Goal: Task Accomplishment & Management: Use online tool/utility

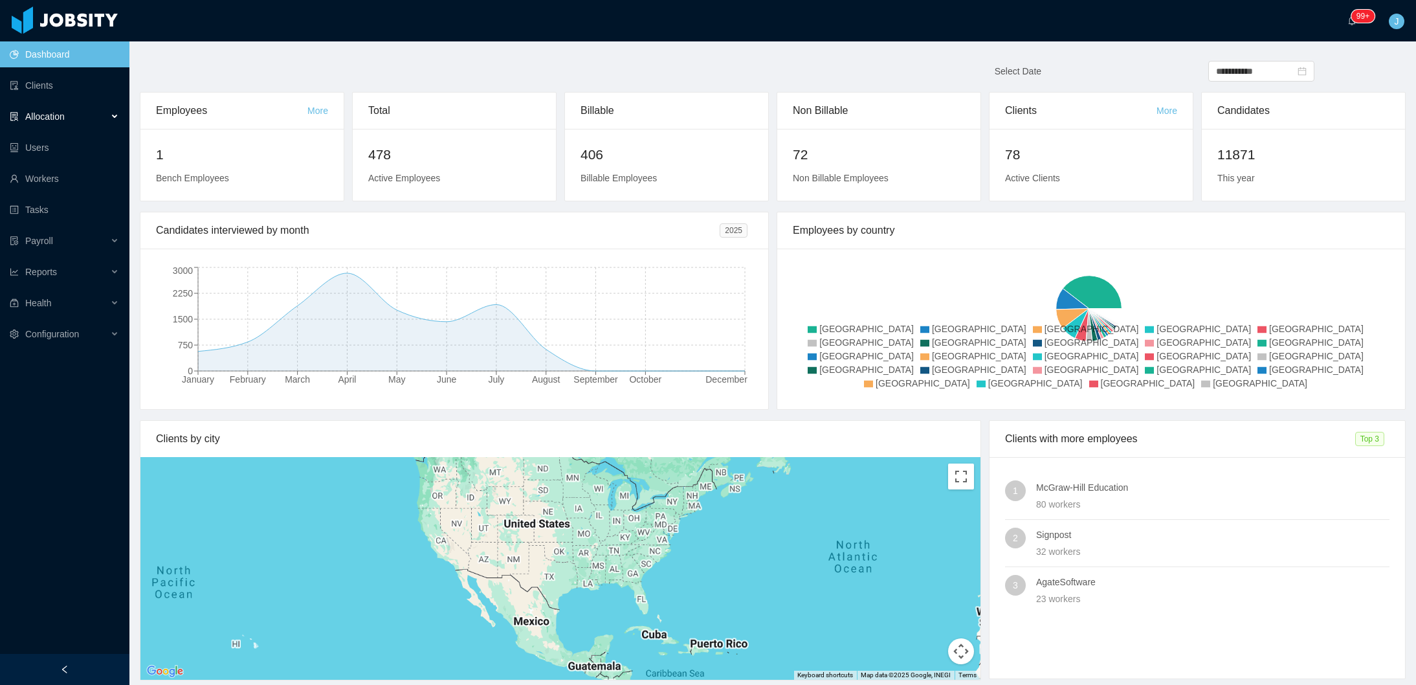
click at [80, 117] on div "Allocation" at bounding box center [64, 117] width 129 height 26
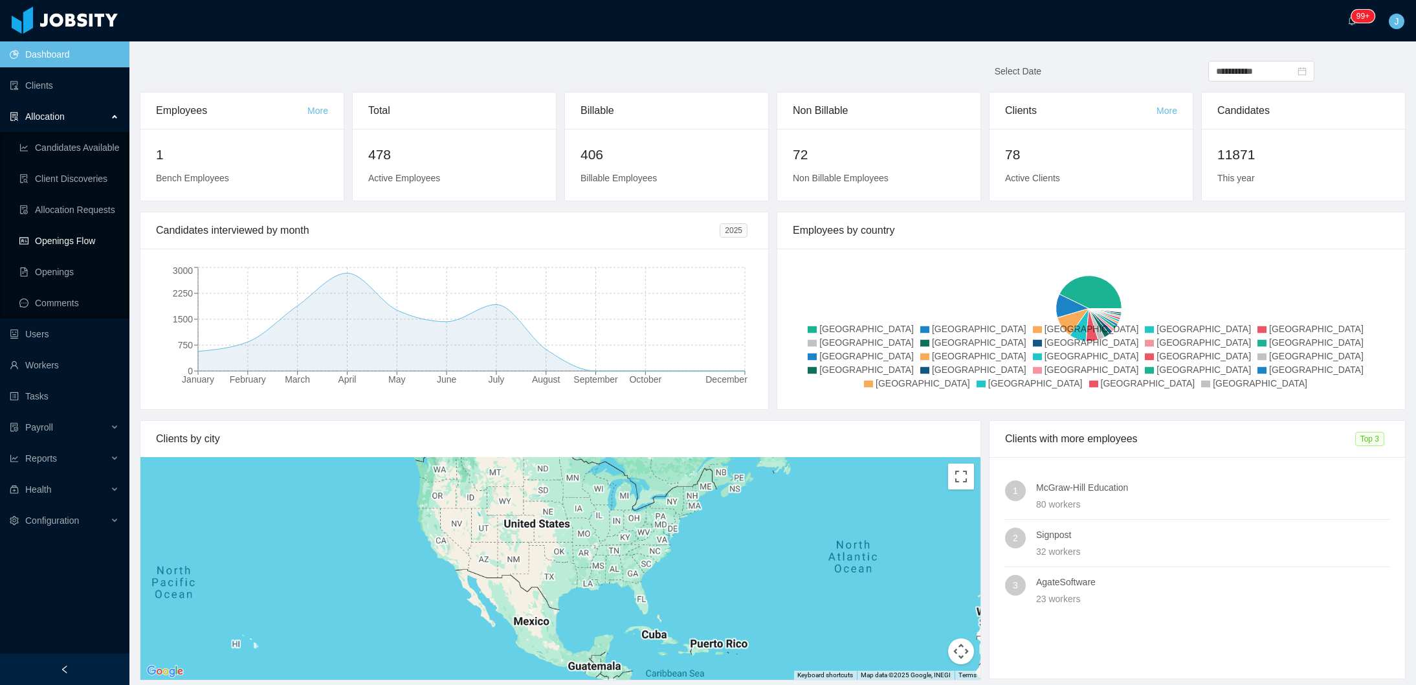
click at [67, 238] on link "Openings Flow" at bounding box center [69, 241] width 100 height 26
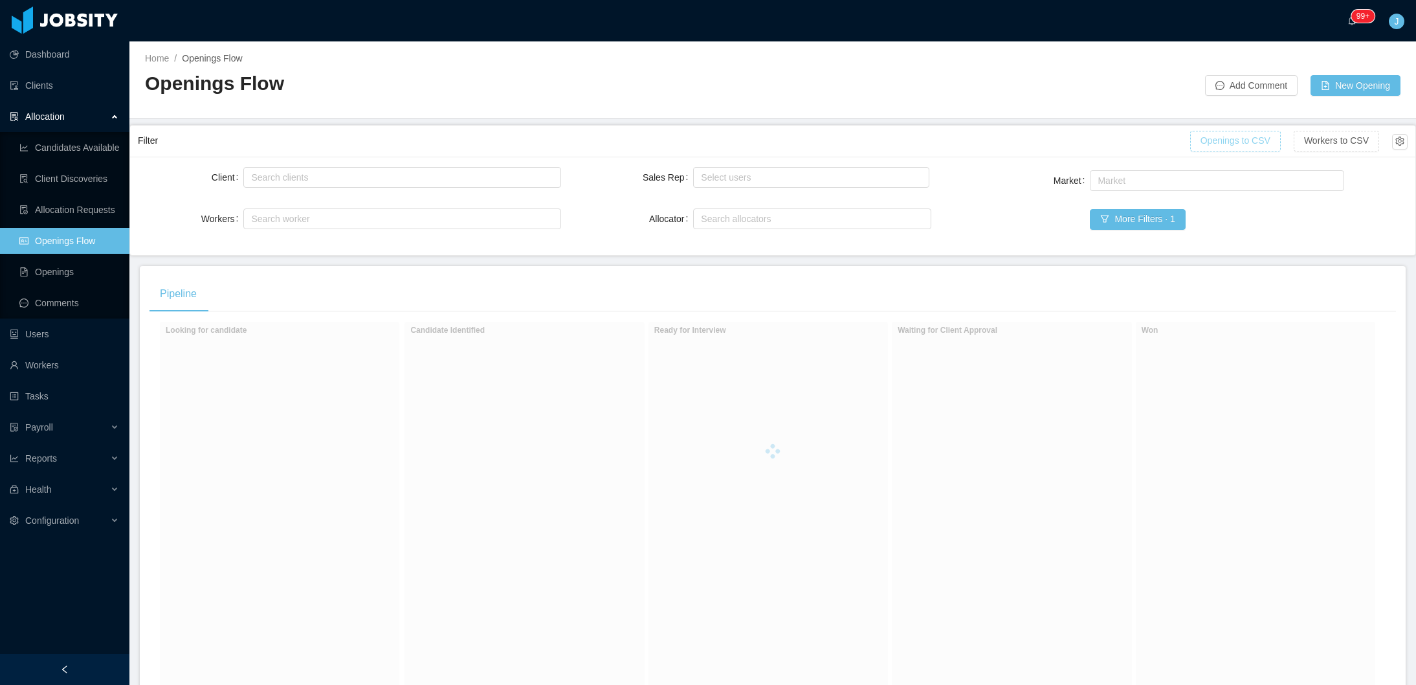
click at [1247, 139] on button "Openings to CSV" at bounding box center [1235, 141] width 91 height 21
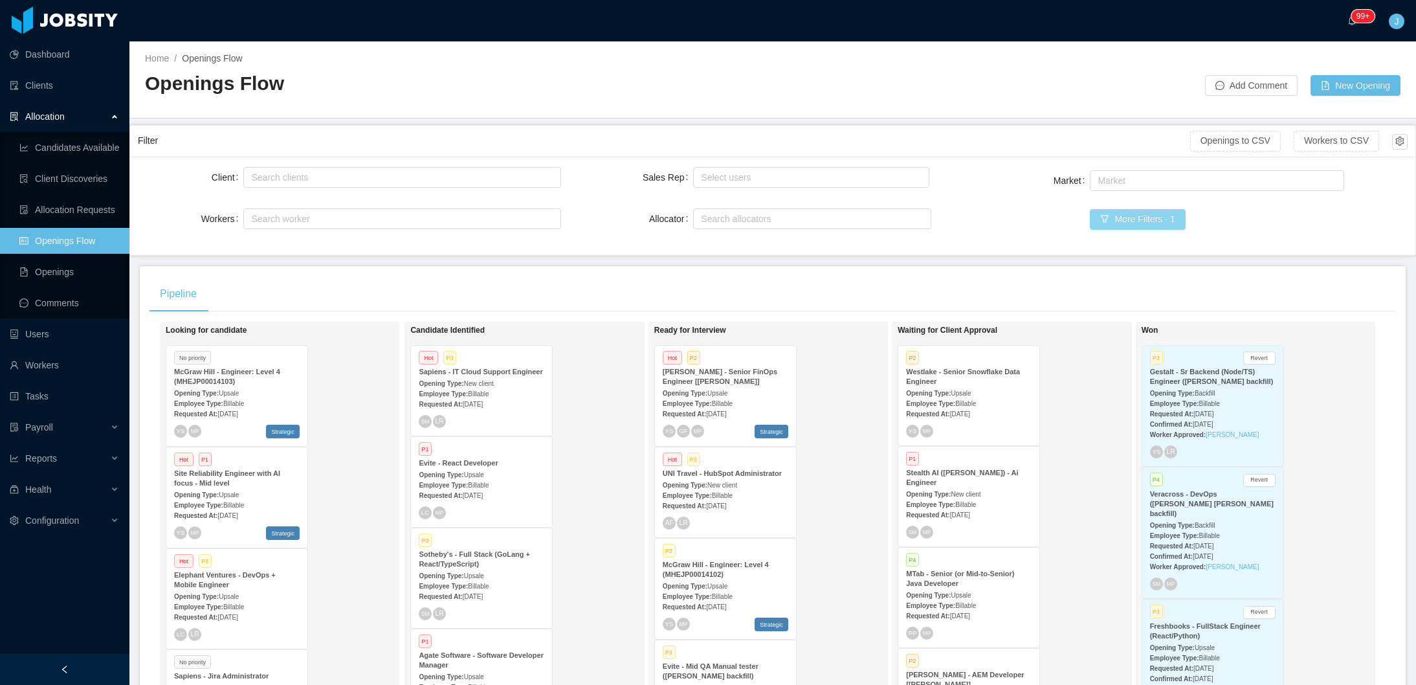
click at [1110, 221] on button "More Filters · 1" at bounding box center [1137, 219] width 95 height 21
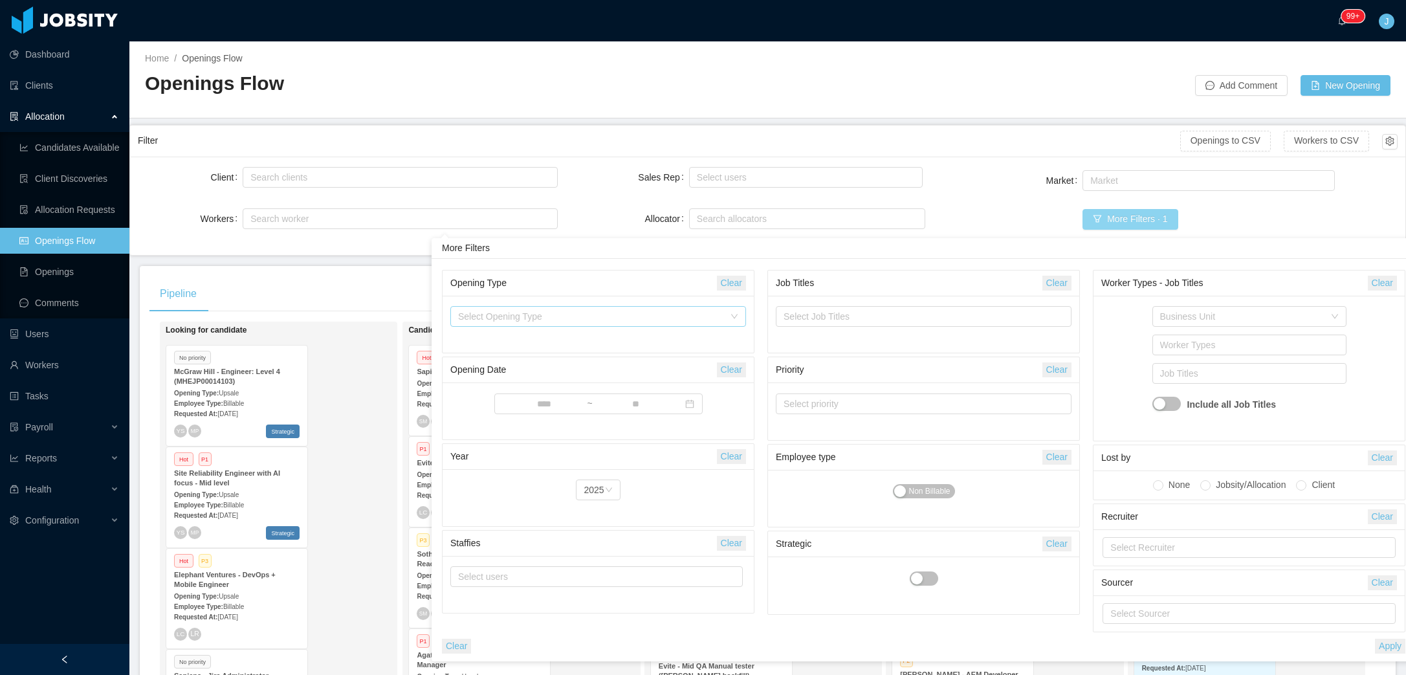
click at [606, 317] on div "Select Opening Type" at bounding box center [591, 316] width 266 height 13
click at [544, 392] on li "Backfill" at bounding box center [598, 383] width 296 height 21
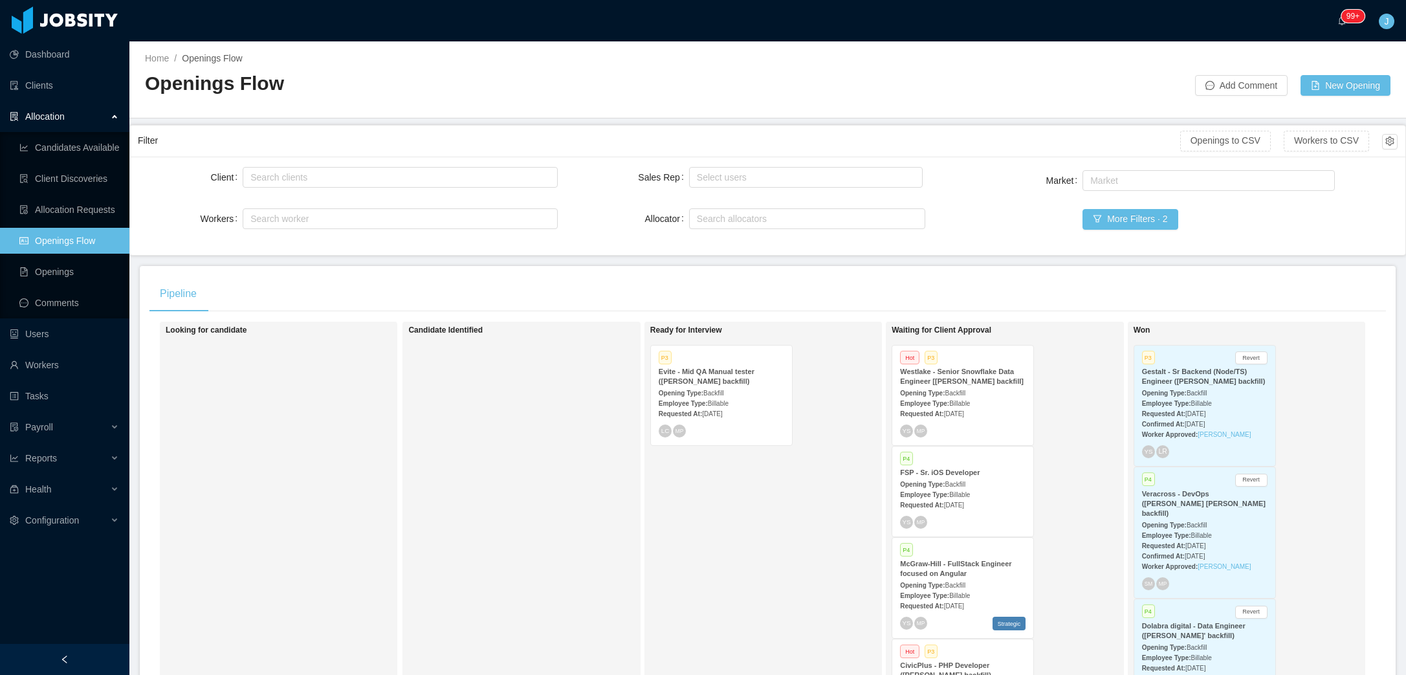
drag, startPoint x: 327, startPoint y: 363, endPoint x: 337, endPoint y: 368, distance: 11.0
click at [328, 363] on div "Looking for candidate" at bounding box center [256, 510] width 181 height 364
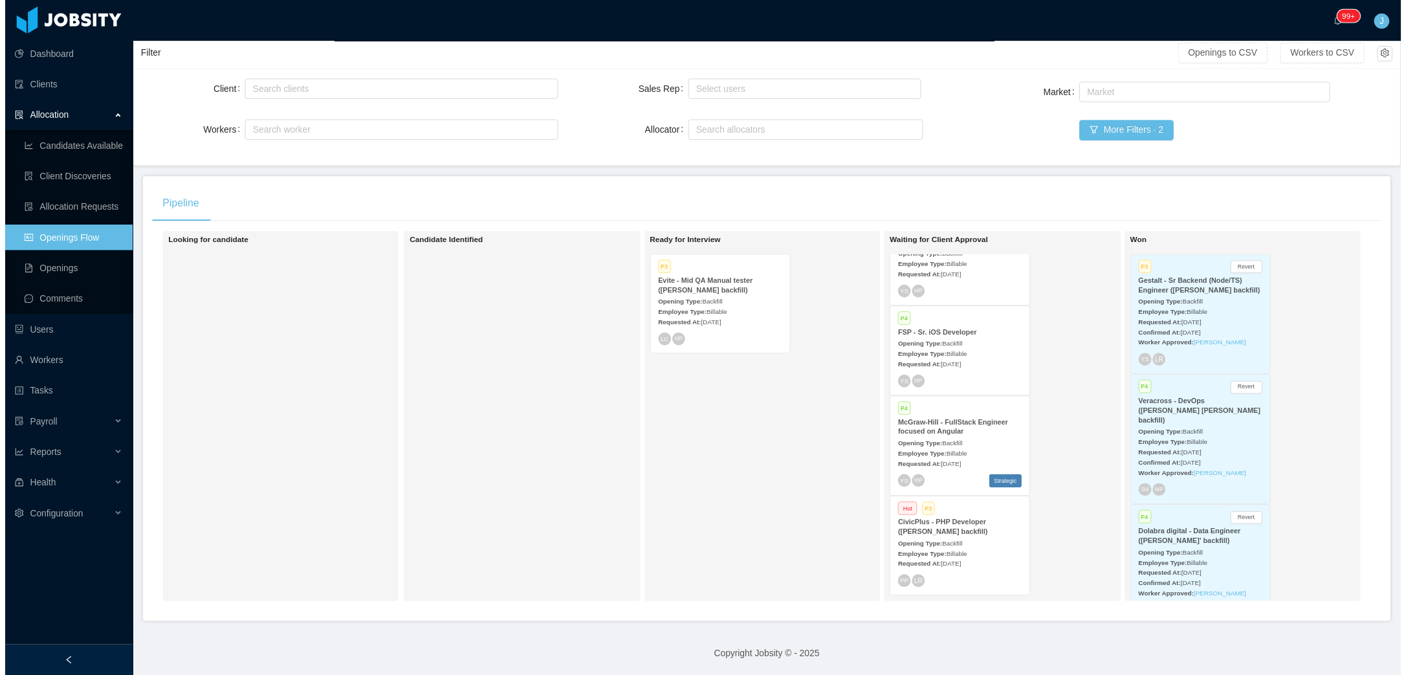
scroll to position [96, 0]
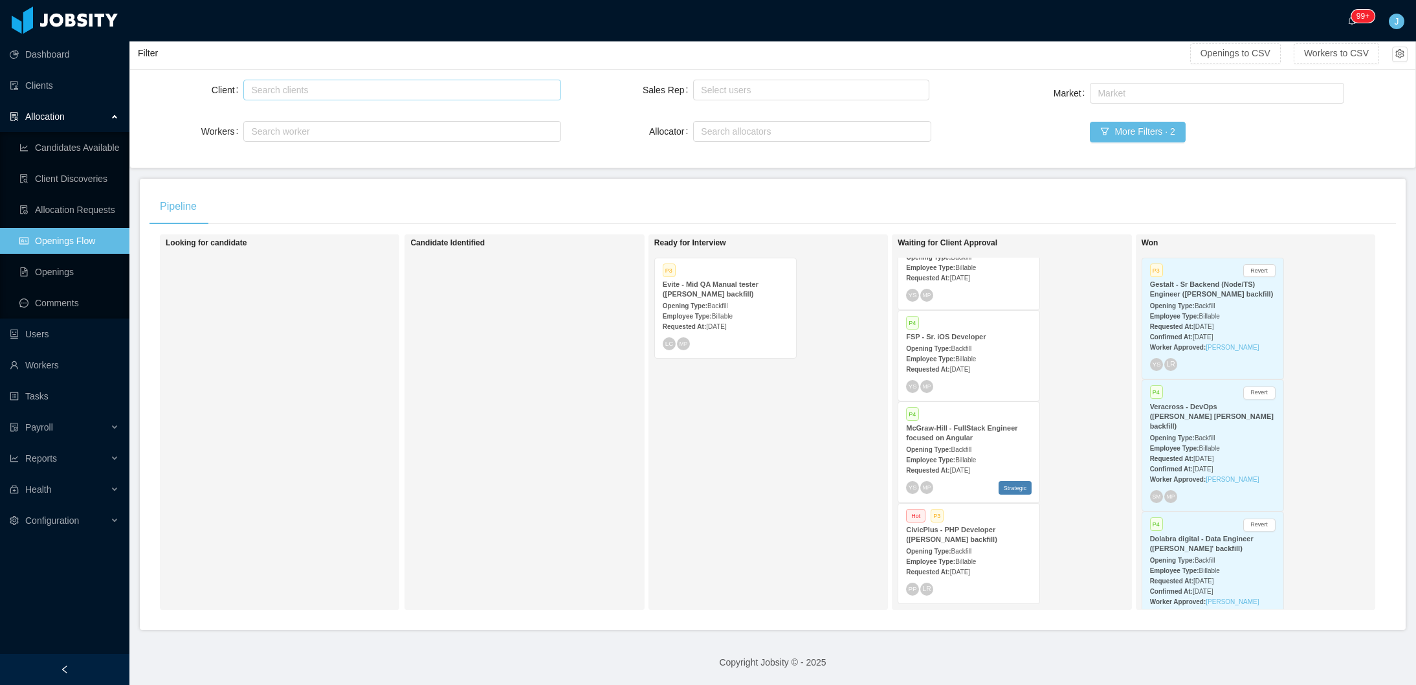
click at [357, 83] on div "Search clients" at bounding box center [399, 89] width 296 height 13
type input "***"
click at [1108, 125] on button "More Filters · 2" at bounding box center [1137, 132] width 95 height 21
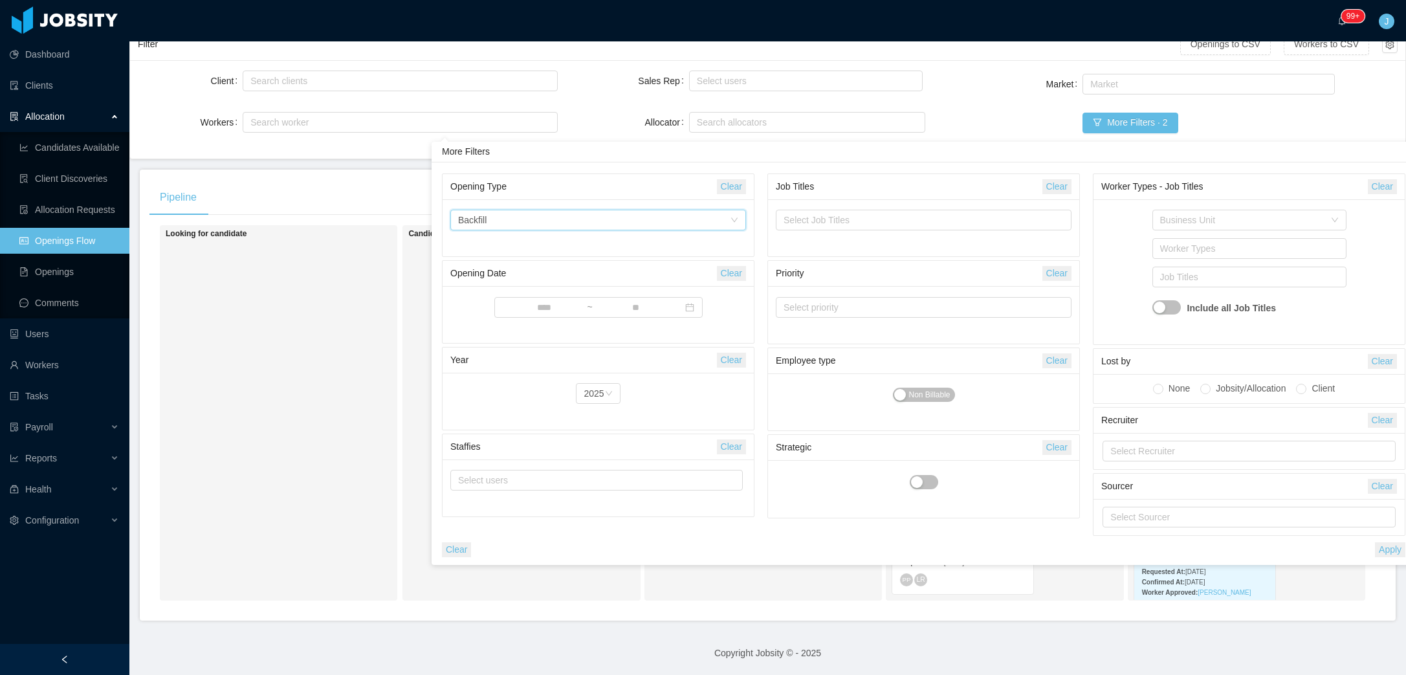
click at [630, 221] on div "Select Opening Type Backfill" at bounding box center [594, 219] width 272 height 19
click at [509, 245] on li "New client" at bounding box center [598, 246] width 296 height 21
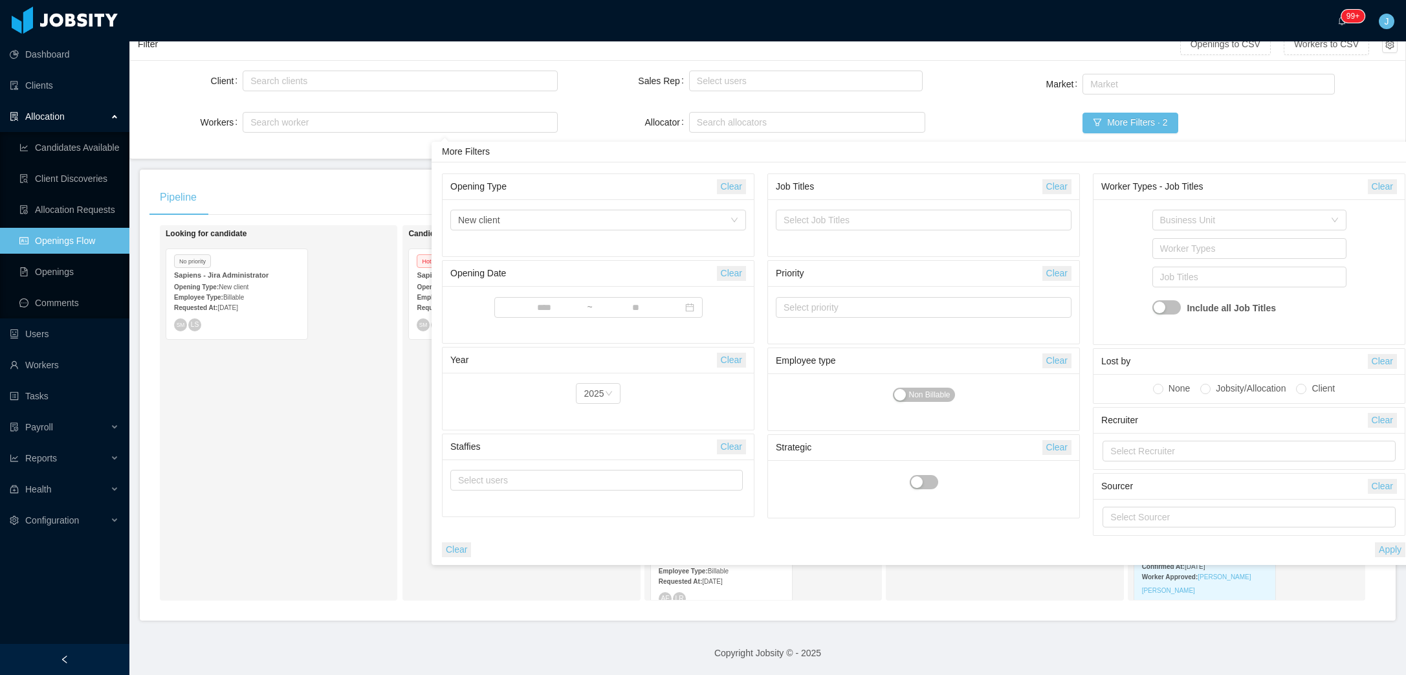
click at [294, 206] on div "Pipeline" at bounding box center [768, 197] width 1237 height 36
